Goal: Task Accomplishment & Management: Complete application form

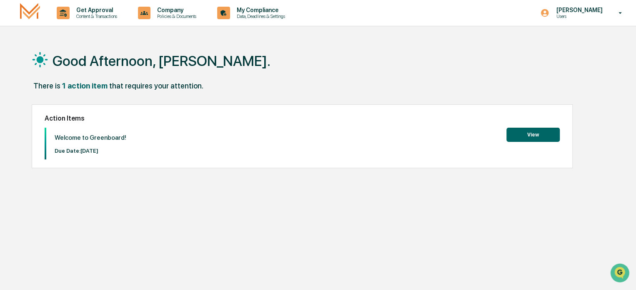
click at [529, 136] on button "View" at bounding box center [532, 135] width 53 height 14
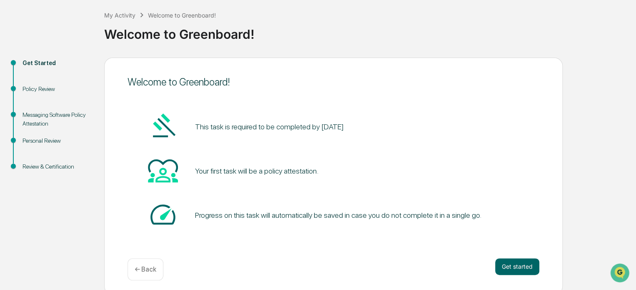
scroll to position [45, 0]
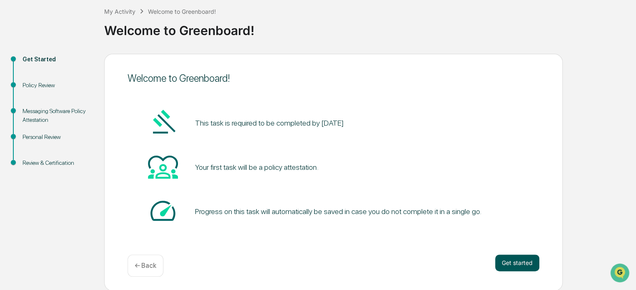
click at [517, 263] on button "Get started" at bounding box center [517, 262] width 44 height 17
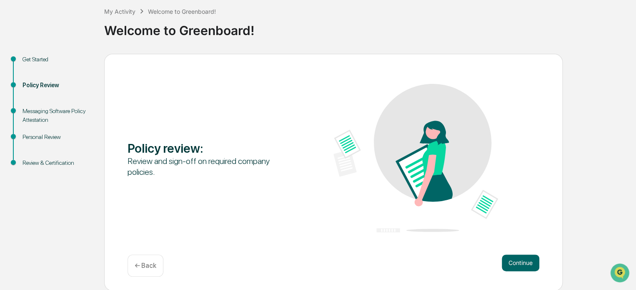
click at [410, 146] on img at bounding box center [415, 158] width 165 height 148
click at [481, 211] on img at bounding box center [415, 158] width 165 height 148
click at [513, 260] on button "Continue" at bounding box center [521, 262] width 38 height 17
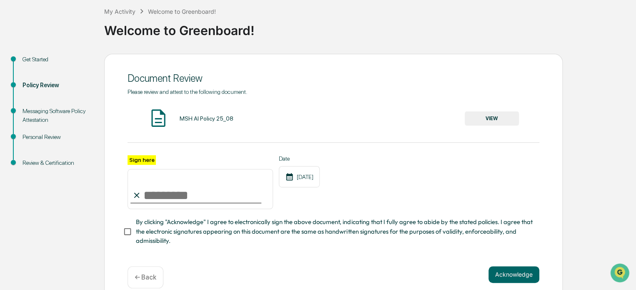
click at [147, 198] on input "Sign here" at bounding box center [200, 189] width 145 height 40
type input "**********"
click at [482, 118] on button "VIEW" at bounding box center [492, 118] width 54 height 14
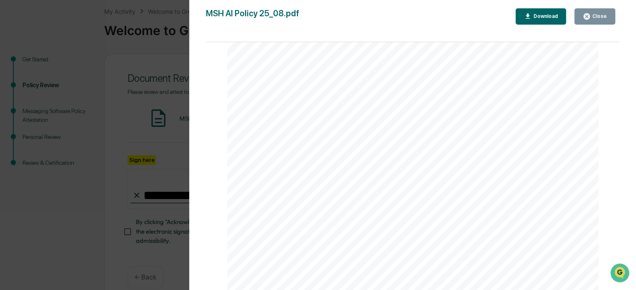
scroll to position [1269, 0]
click at [584, 15] on icon "button" at bounding box center [587, 17] width 8 height 8
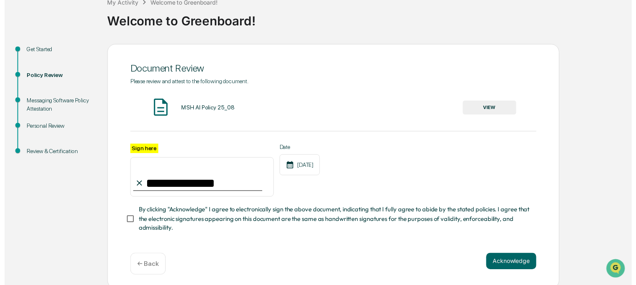
scroll to position [60, 0]
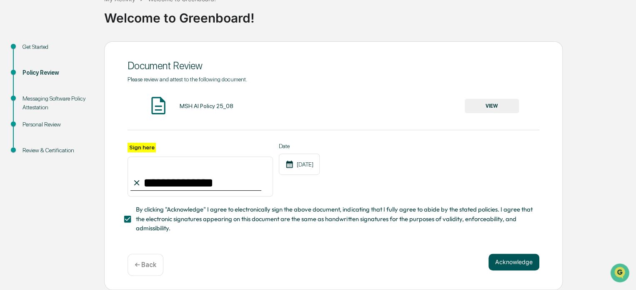
click at [510, 263] on button "Acknowledge" at bounding box center [513, 261] width 51 height 17
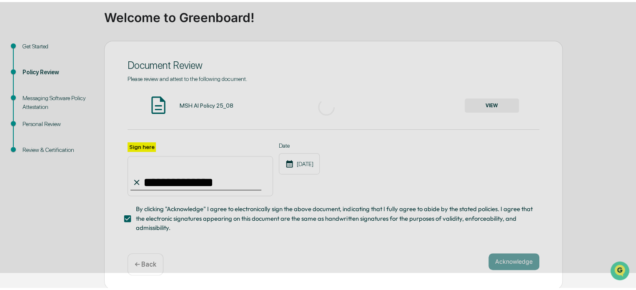
scroll to position [45, 0]
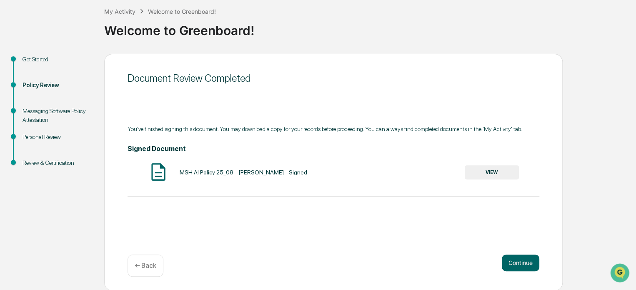
click at [489, 170] on button "VIEW" at bounding box center [492, 172] width 54 height 14
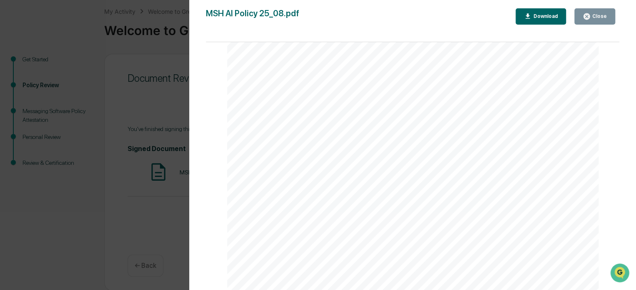
scroll to position [1777, 0]
click at [593, 17] on div "Close" at bounding box center [599, 16] width 16 height 6
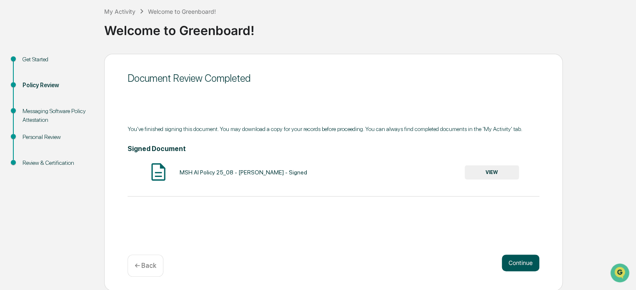
click at [524, 264] on button "Continue" at bounding box center [521, 262] width 38 height 17
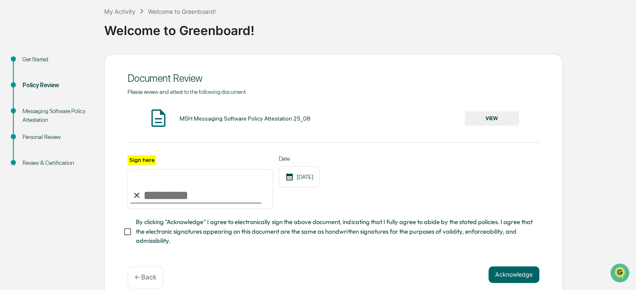
click at [155, 200] on input "Sign here" at bounding box center [200, 189] width 145 height 40
type input "**********"
click at [483, 116] on button "VIEW" at bounding box center [492, 118] width 54 height 14
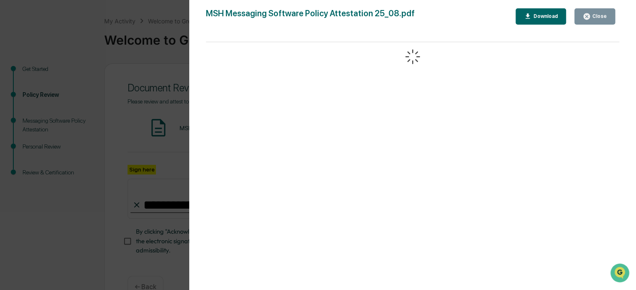
scroll to position [0, 0]
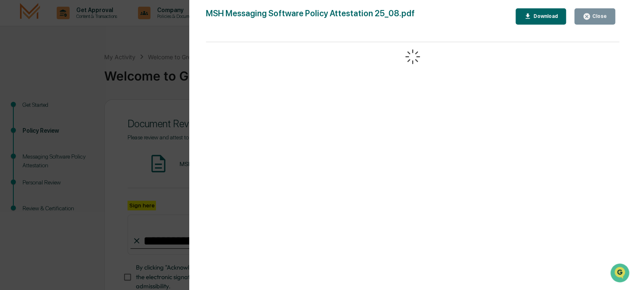
click at [589, 15] on icon "button" at bounding box center [586, 16] width 6 height 6
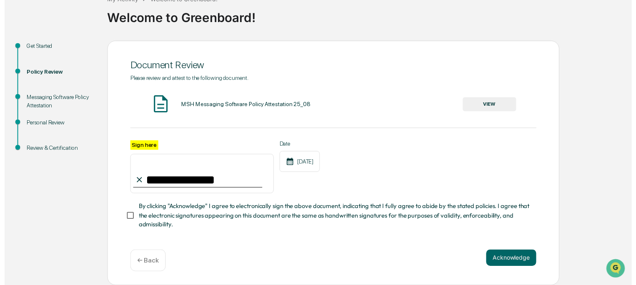
scroll to position [60, 0]
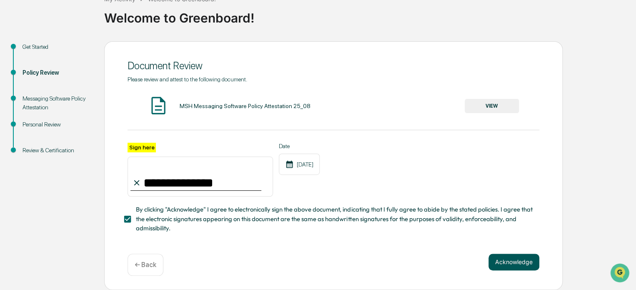
click at [501, 259] on button "Acknowledge" at bounding box center [513, 261] width 51 height 17
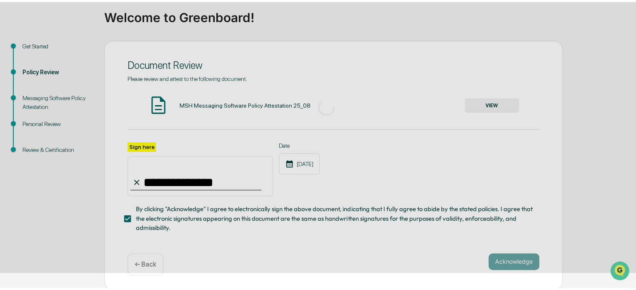
scroll to position [45, 0]
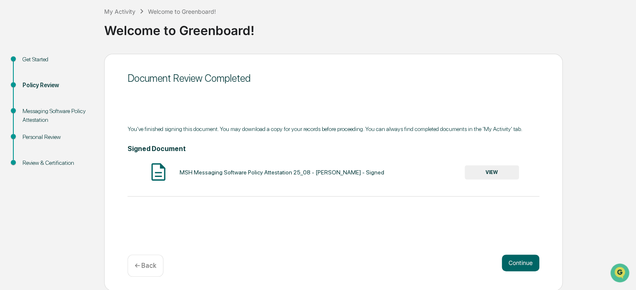
click at [492, 173] on button "VIEW" at bounding box center [492, 172] width 54 height 14
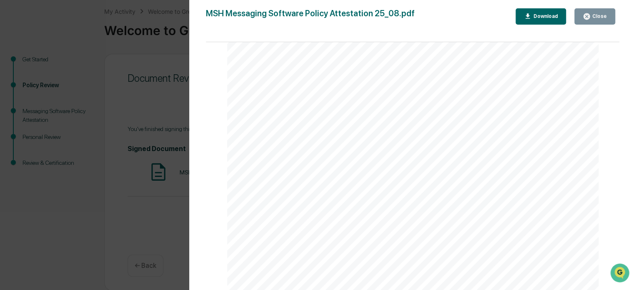
scroll to position [1777, 0]
click at [593, 16] on div "Close" at bounding box center [599, 16] width 16 height 6
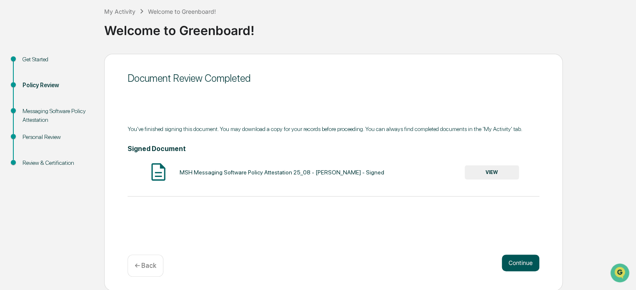
click at [522, 260] on button "Continue" at bounding box center [521, 262] width 38 height 17
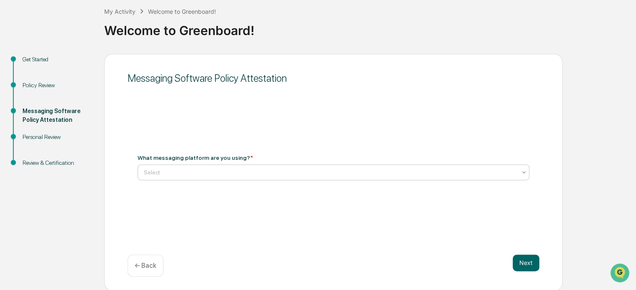
click at [177, 173] on div at bounding box center [330, 172] width 373 height 8
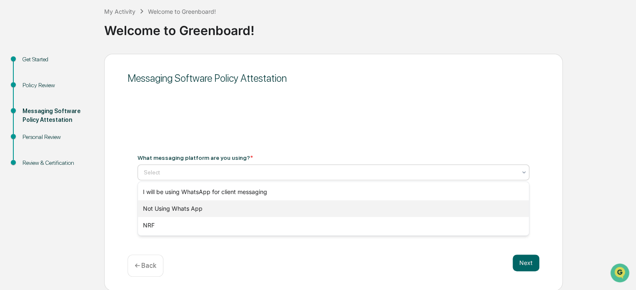
click at [165, 214] on div "Not Using Whats App" at bounding box center [333, 208] width 391 height 17
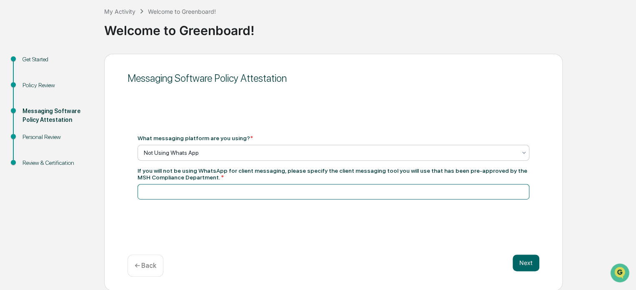
click at [161, 187] on input at bounding box center [334, 191] width 392 height 15
click at [208, 194] on input "**********" at bounding box center [334, 191] width 392 height 15
click at [272, 192] on input "**********" at bounding box center [334, 191] width 392 height 15
click at [372, 188] on input "**********" at bounding box center [334, 191] width 392 height 15
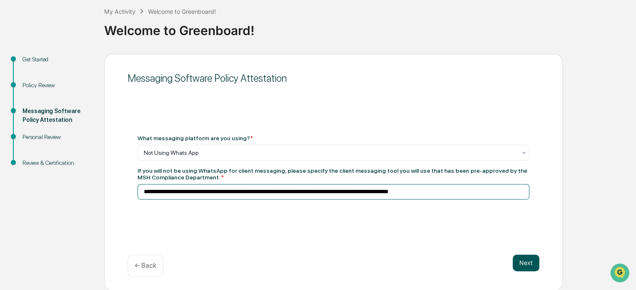
type input "**********"
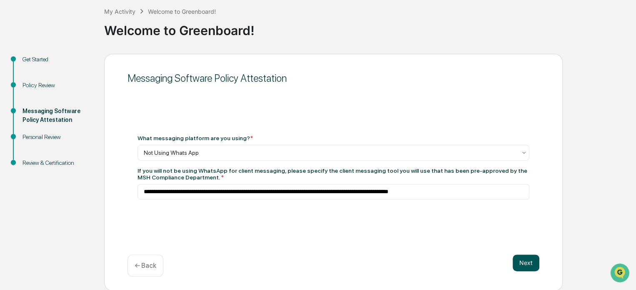
click at [520, 260] on button "Next" at bounding box center [526, 262] width 27 height 17
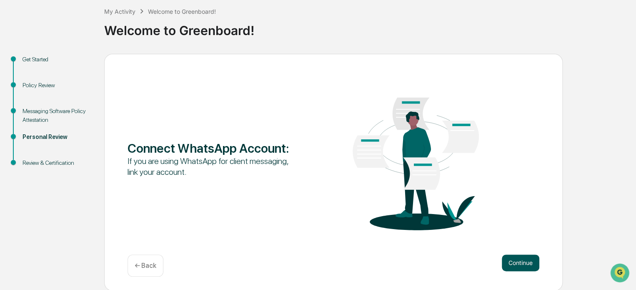
click at [521, 265] on button "Continue" at bounding box center [521, 262] width 38 height 17
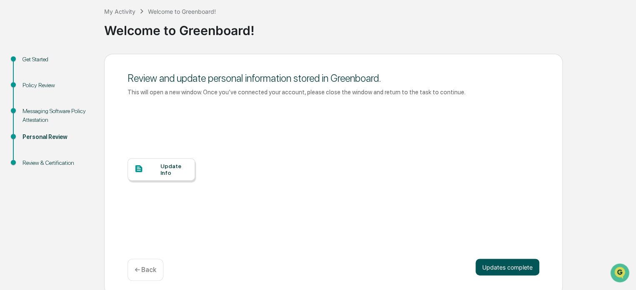
click at [498, 263] on button "Updates complete" at bounding box center [508, 266] width 64 height 17
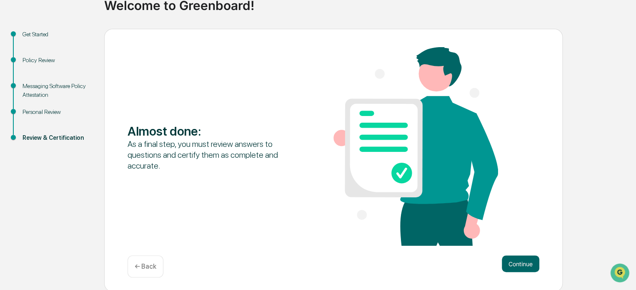
scroll to position [72, 0]
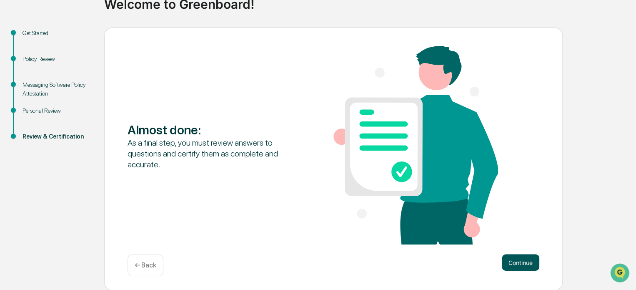
click at [510, 260] on button "Continue" at bounding box center [521, 262] width 38 height 17
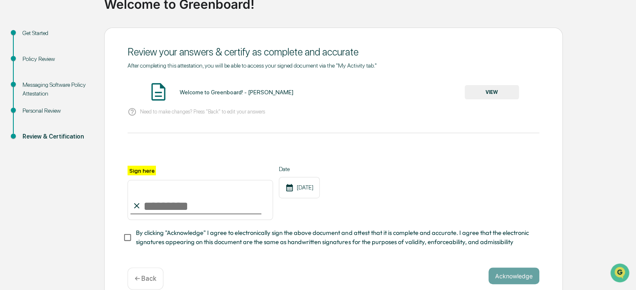
click at [213, 204] on input "Sign here" at bounding box center [200, 200] width 145 height 40
type input "**********"
click at [492, 90] on button "VIEW" at bounding box center [492, 92] width 54 height 14
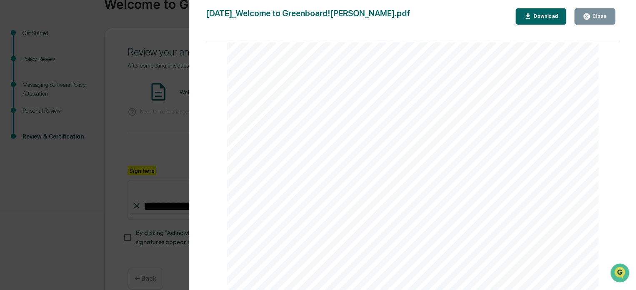
scroll to position [0, 0]
click at [587, 13] on icon "button" at bounding box center [586, 16] width 6 height 6
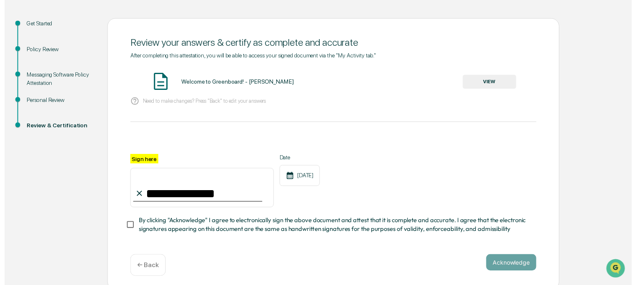
scroll to position [88, 0]
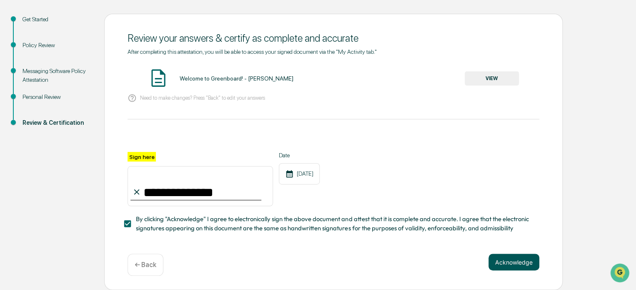
click at [518, 260] on button "Acknowledge" at bounding box center [513, 261] width 51 height 17
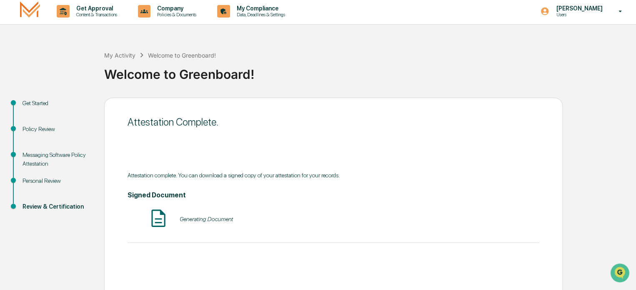
scroll to position [0, 0]
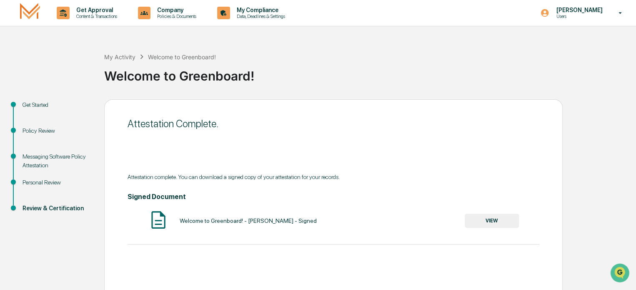
click at [483, 216] on button "VIEW" at bounding box center [492, 220] width 54 height 14
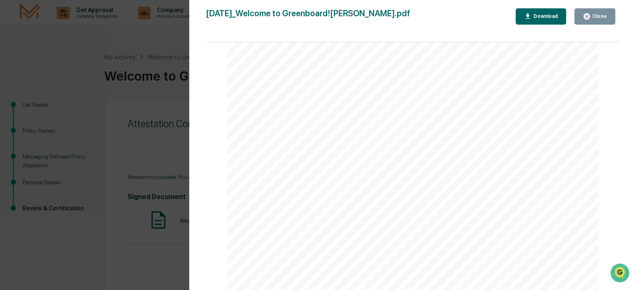
scroll to position [1359, 0]
click at [592, 8] on button "Close" at bounding box center [594, 16] width 41 height 16
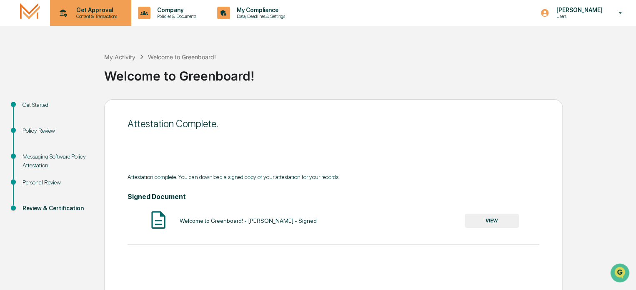
click at [100, 13] on p "Get Approval" at bounding box center [96, 10] width 52 height 7
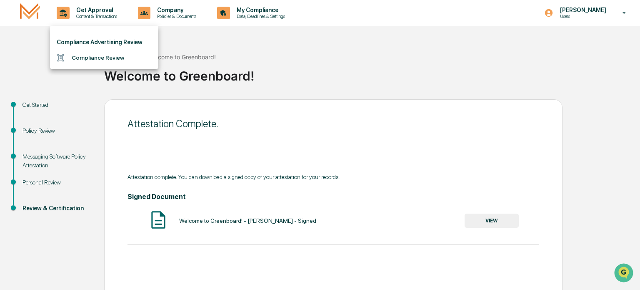
click at [158, 10] on div at bounding box center [320, 145] width 640 height 290
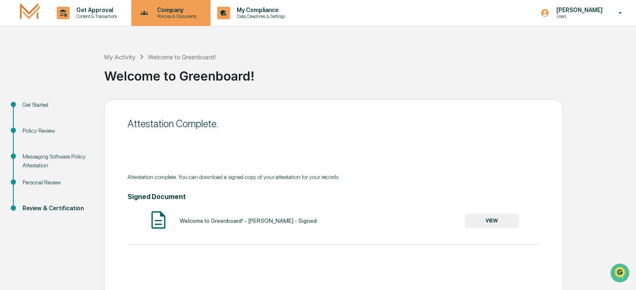
click at [168, 10] on p "Company" at bounding box center [175, 10] width 50 height 7
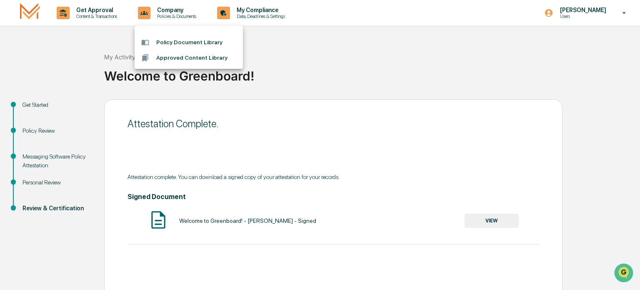
click at [271, 10] on div at bounding box center [320, 145] width 640 height 290
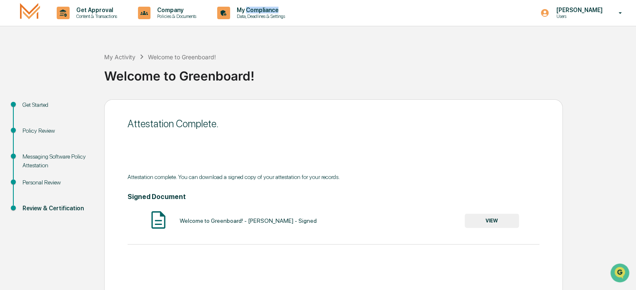
click at [271, 10] on p "My Compliance" at bounding box center [259, 10] width 59 height 7
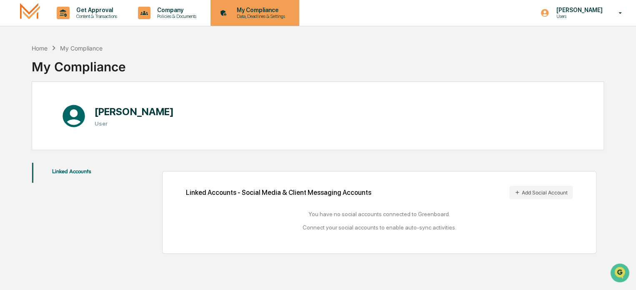
click at [257, 15] on p "Data, Deadlines & Settings" at bounding box center [259, 16] width 59 height 6
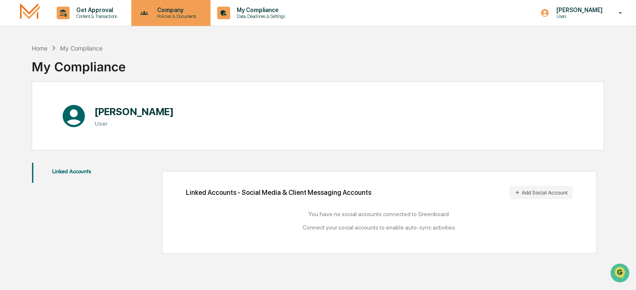
click at [167, 10] on p "Company" at bounding box center [175, 10] width 50 height 7
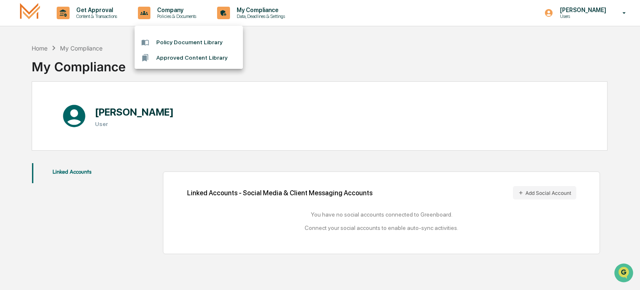
click at [103, 17] on div at bounding box center [320, 145] width 640 height 290
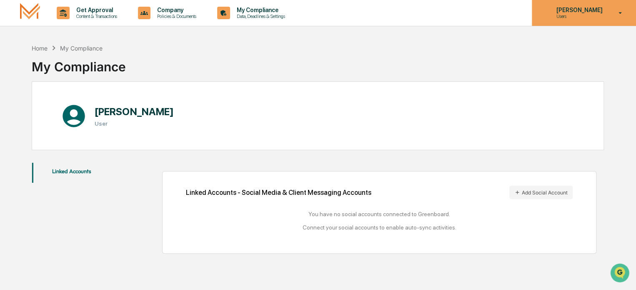
click at [595, 12] on p "[PERSON_NAME]" at bounding box center [577, 10] width 57 height 7
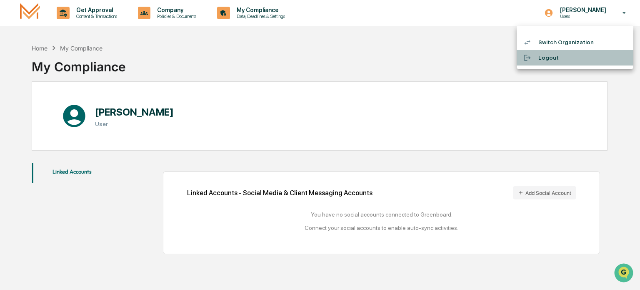
click at [545, 56] on li "Logout" at bounding box center [575, 57] width 117 height 15
